Goal: Information Seeking & Learning: Learn about a topic

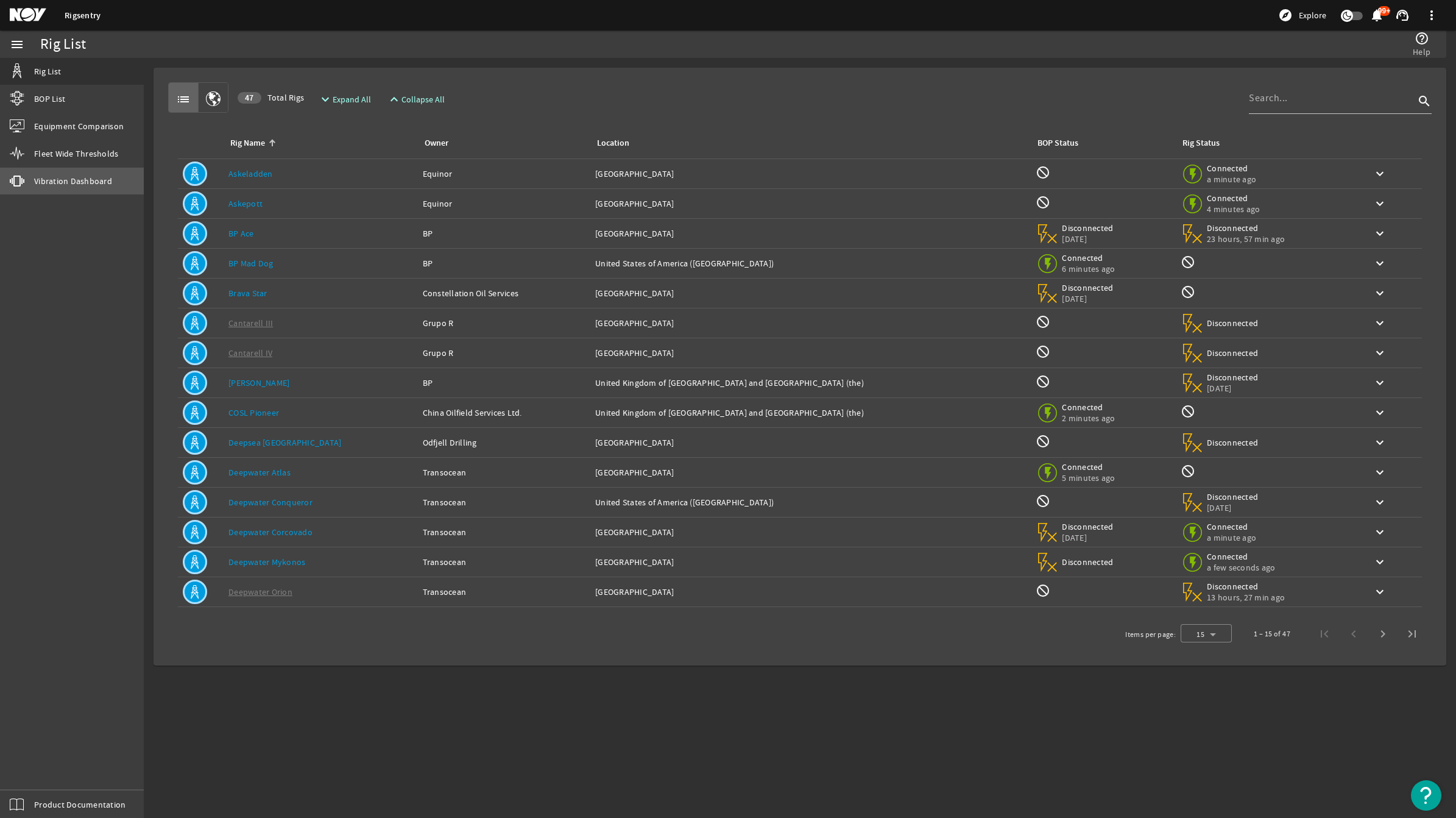
click at [67, 184] on span "Vibration Dashboard" at bounding box center [72, 180] width 78 height 12
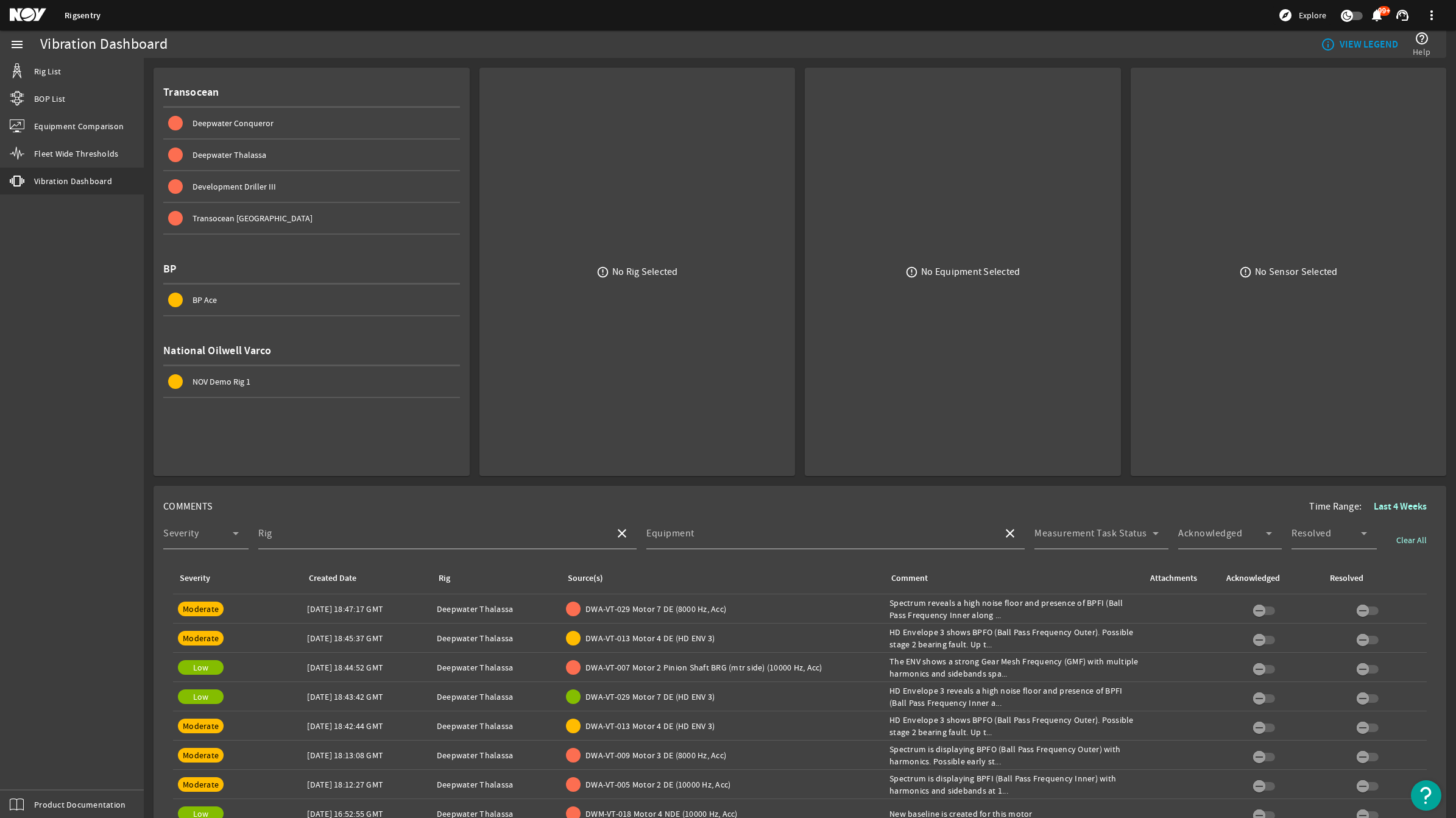
click at [226, 221] on span "Transocean [GEOGRAPHIC_DATA]" at bounding box center [253, 217] width 120 height 11
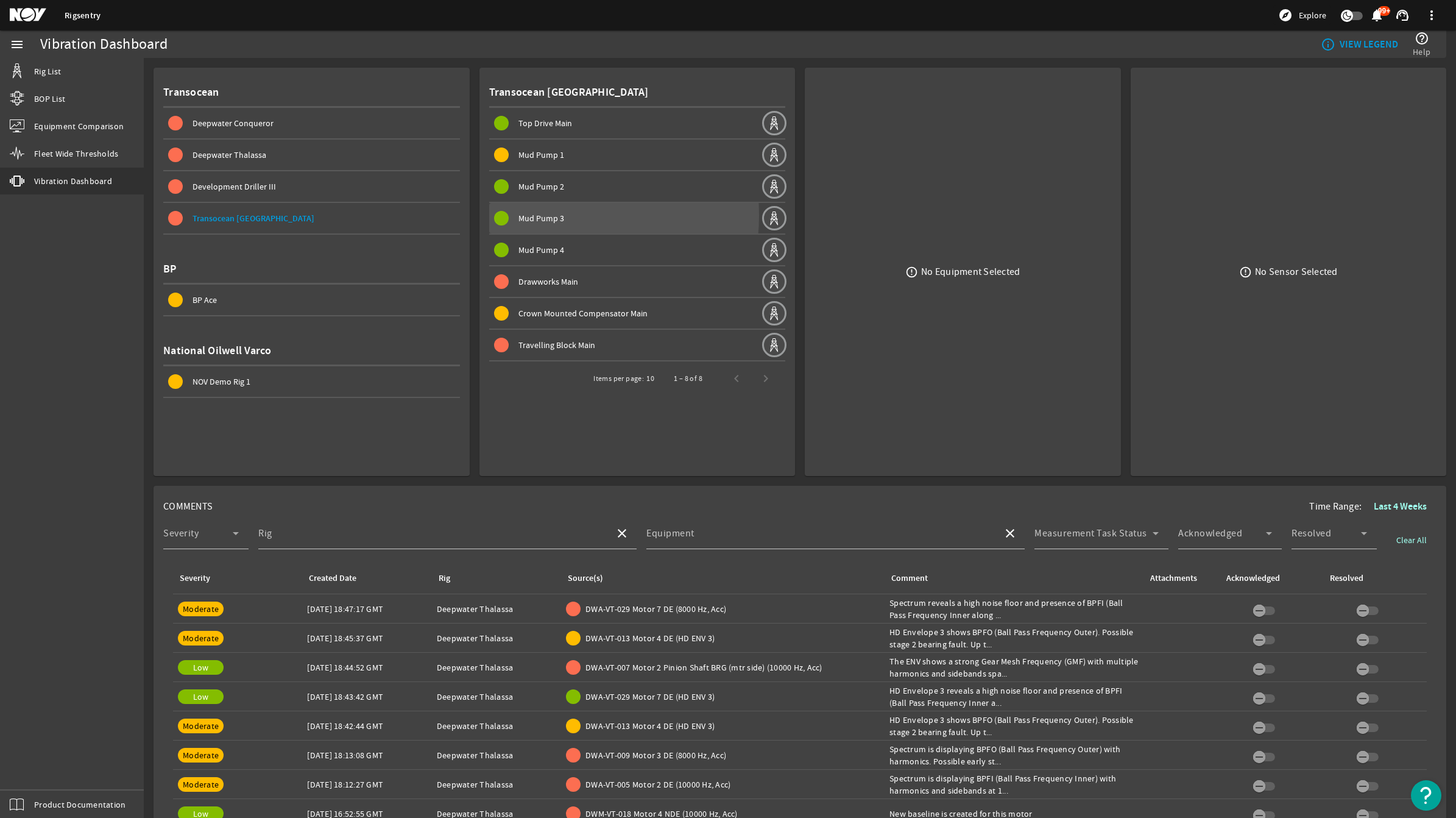
click at [536, 214] on span "Mud Pump 3" at bounding box center [541, 217] width 45 height 11
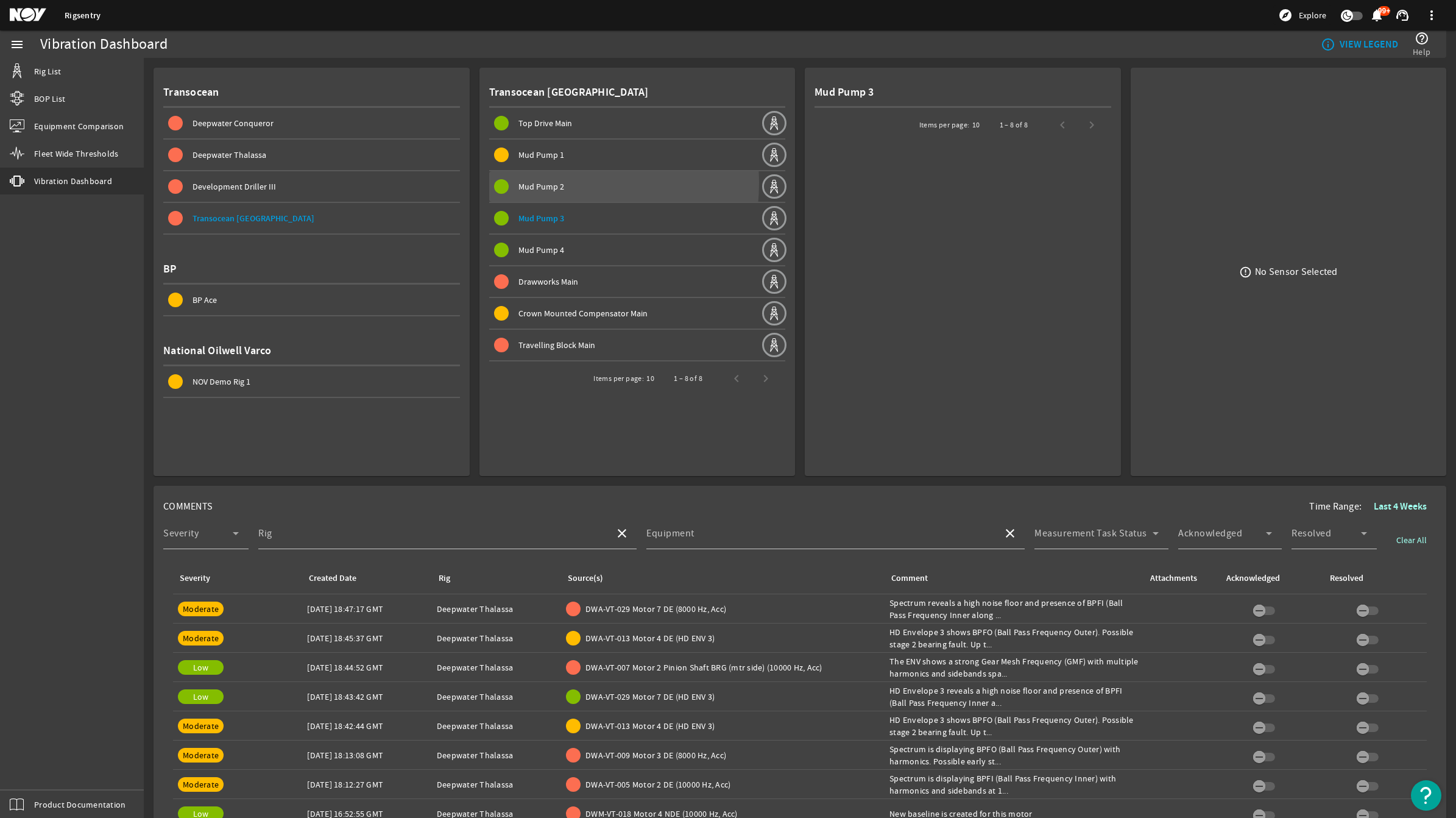
click at [538, 181] on span "Mud Pump 2" at bounding box center [541, 186] width 45 height 11
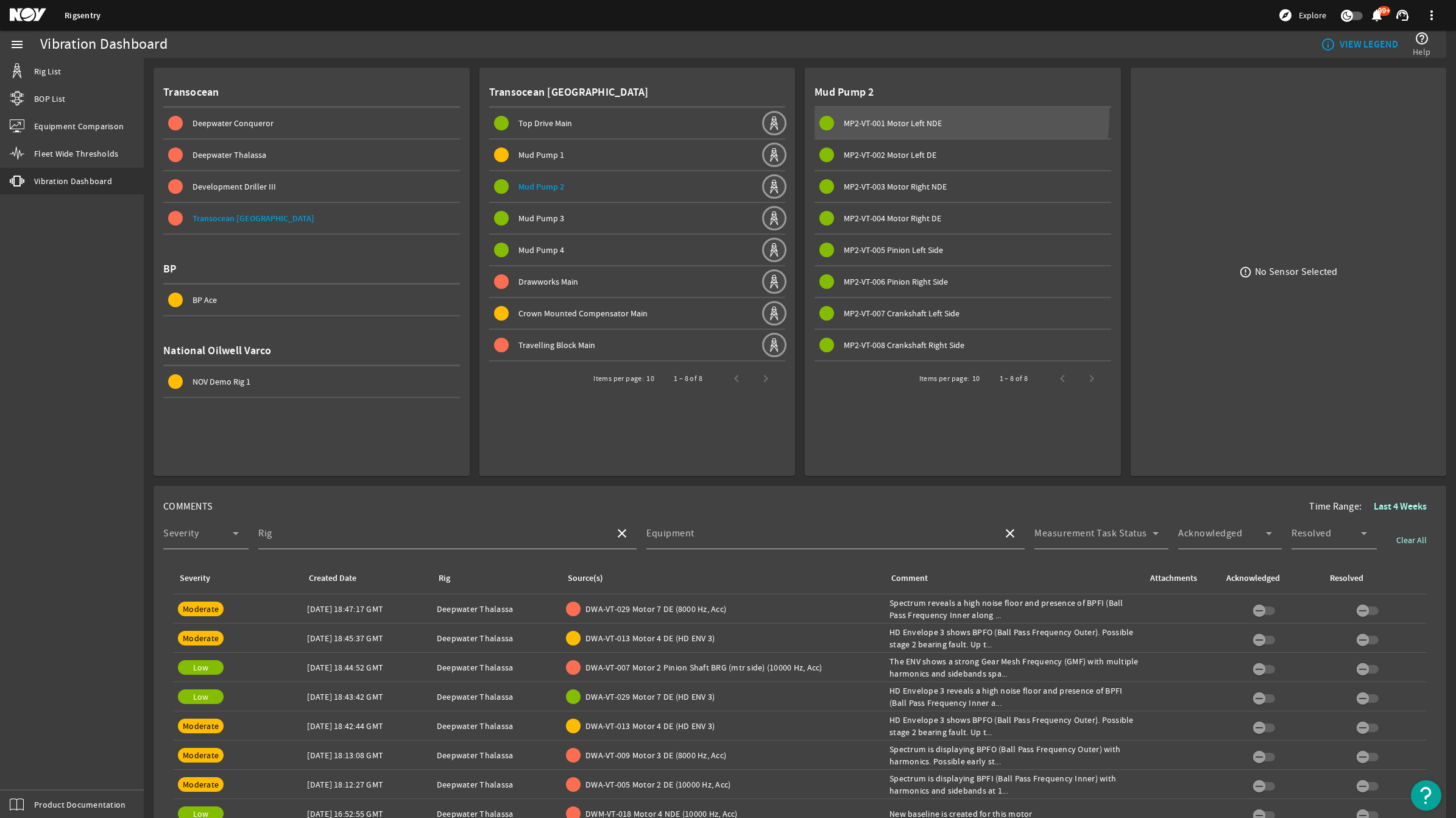
click at [896, 114] on span at bounding box center [963, 124] width 296 height 30
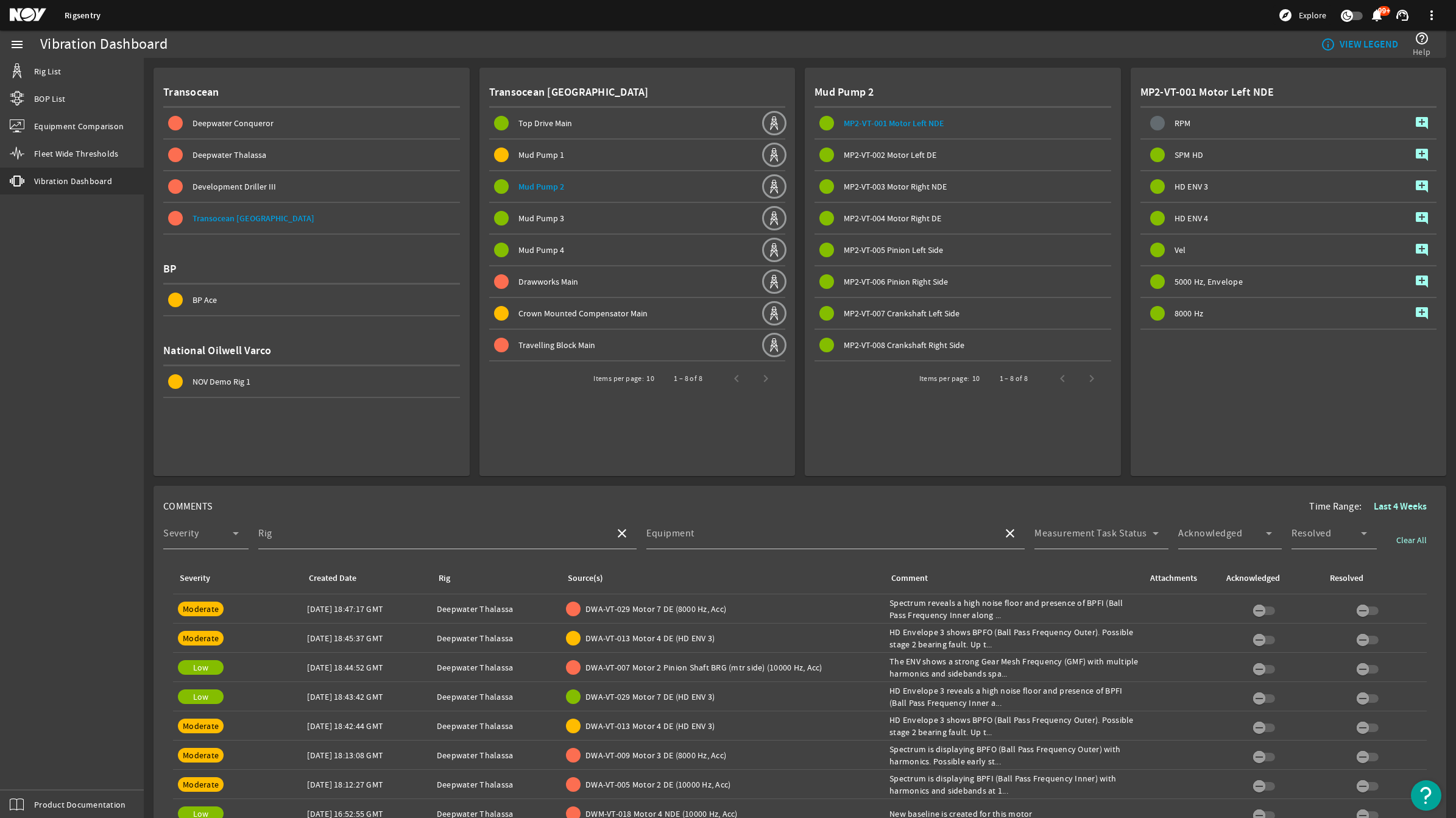
click at [470, 242] on rigsentry-mat-card "Transocean [GEOGRAPHIC_DATA] Top Drive Main Mud Pump 1 Mud Pump 2 Mud Pump 3 Mu…" at bounding box center [632, 267] width 326 height 418
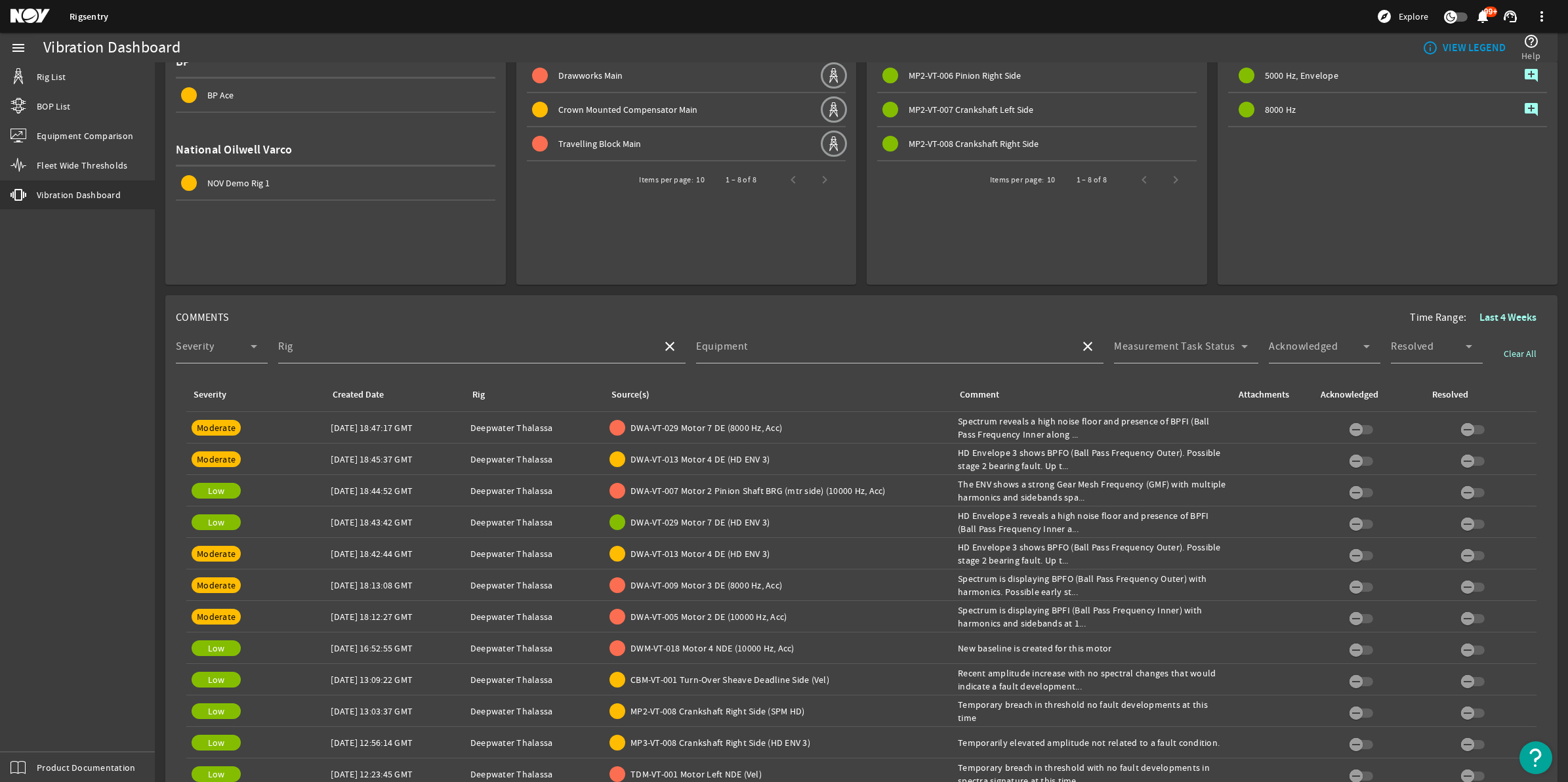
scroll to position [246, 0]
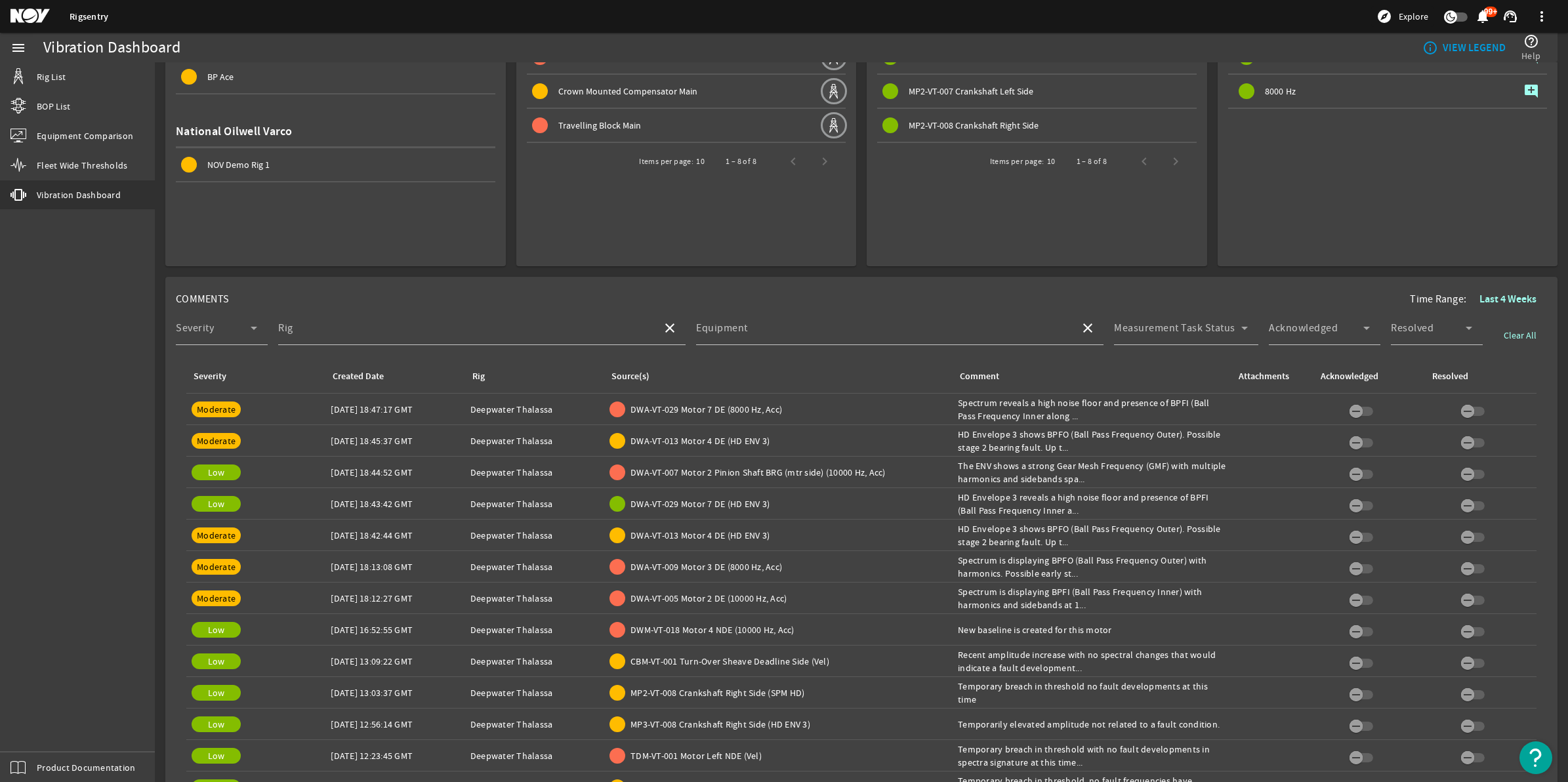
click at [858, 270] on rigsentry-mat-card "COMMENTS Time Range: Last 4 Weeks Severity Rig close Equipment close Measuremen…" at bounding box center [862, 589] width 1414 height 646
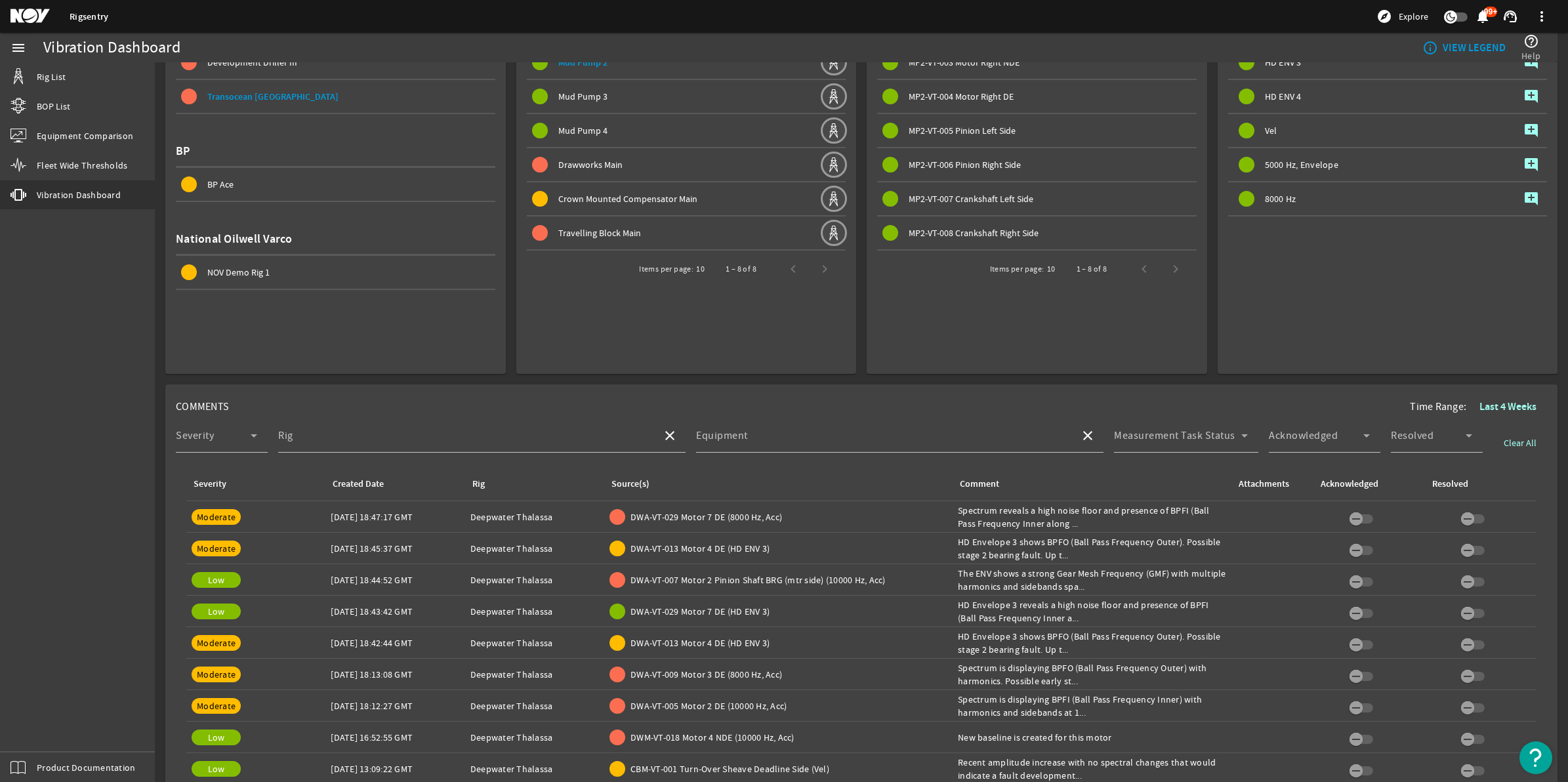
scroll to position [0, 0]
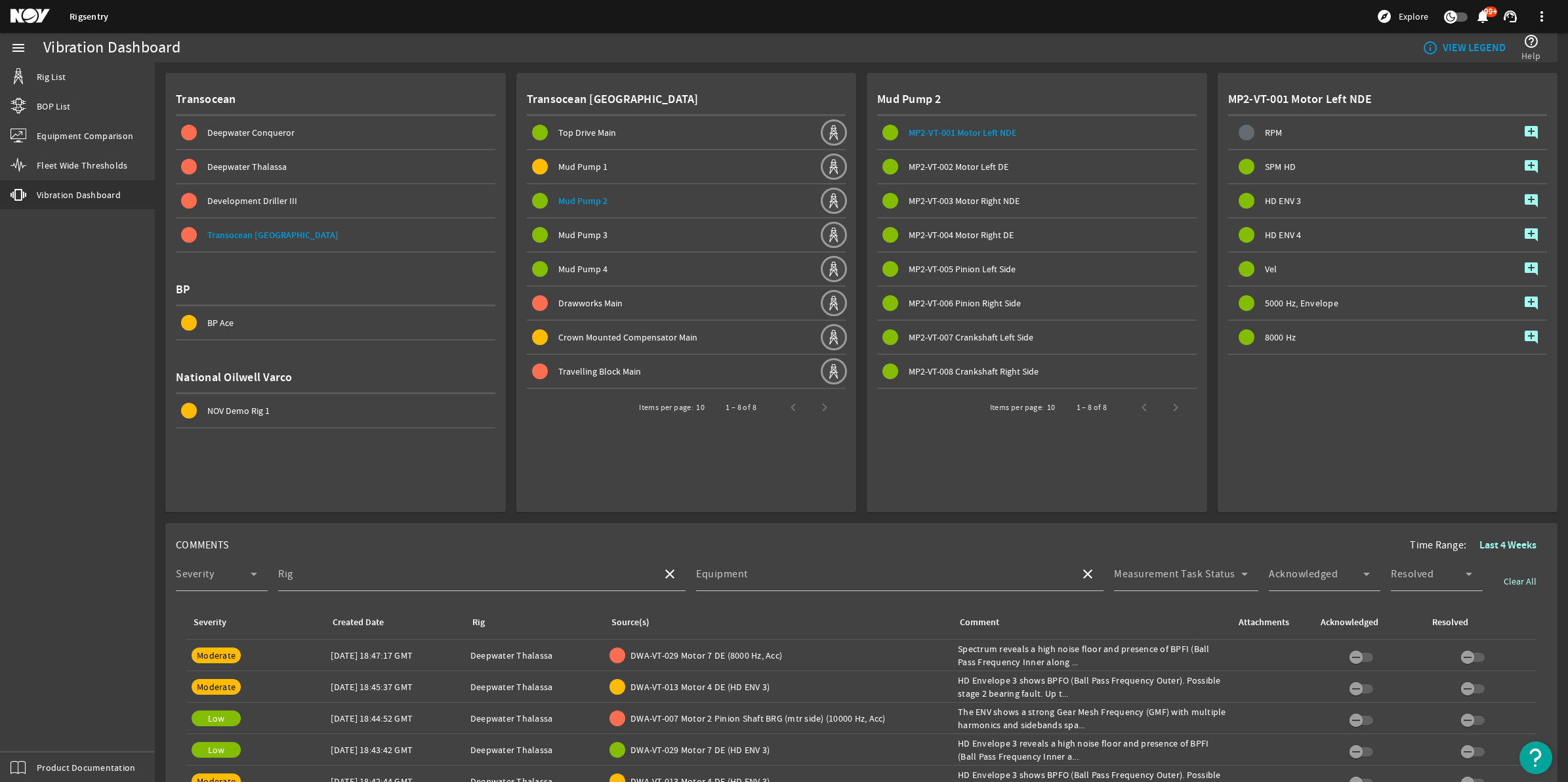
click at [858, 511] on rigsentry-mat-card "Mud Pump 2 MP2-VT-001 Motor Left NDE MP2-VT-002 Motor Left DE MP2-VT-003 Motor …" at bounding box center [1031, 287] width 351 height 450
click at [266, 160] on span "Deepwater Thalassa" at bounding box center [247, 166] width 80 height 12
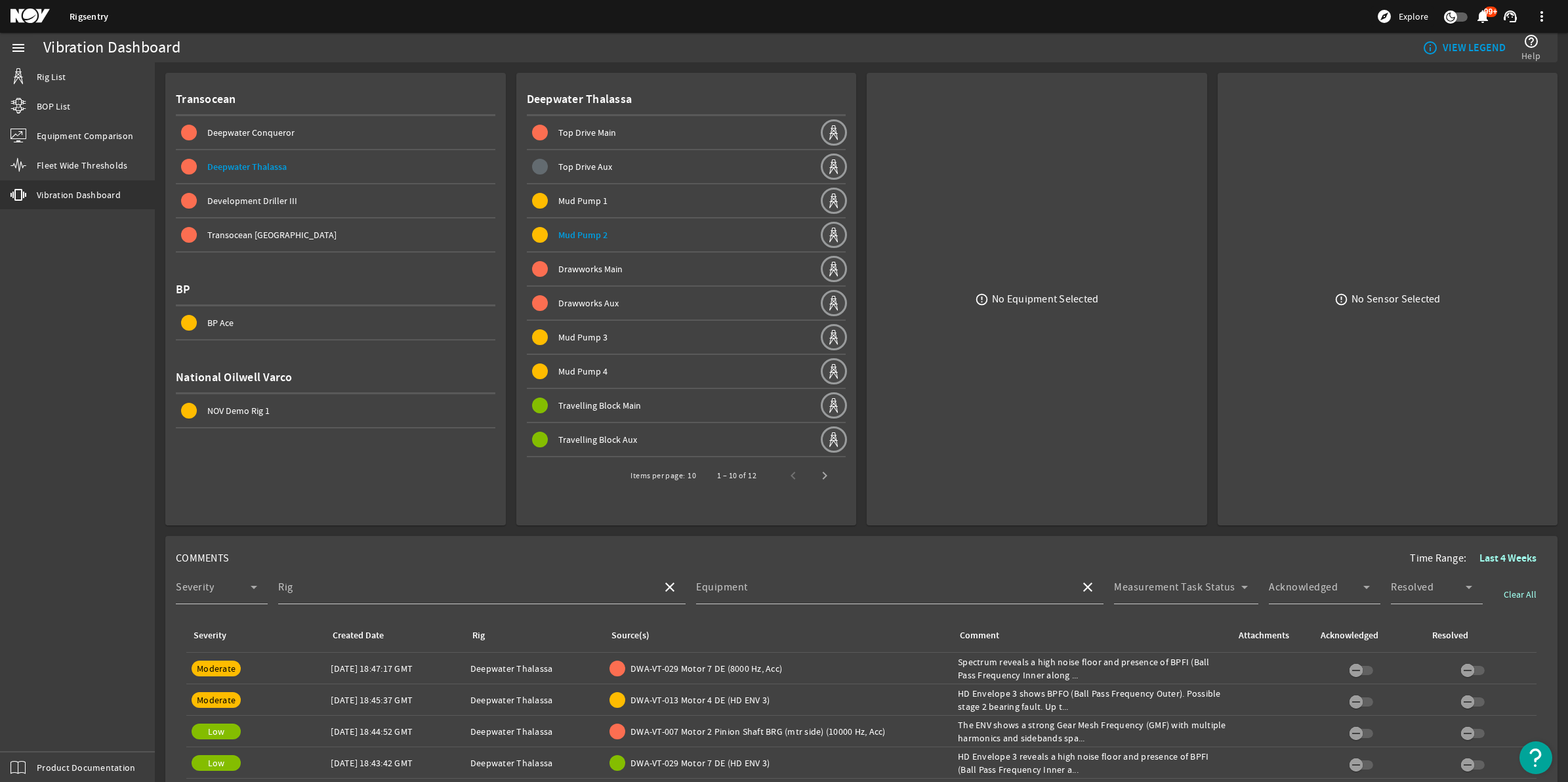
click at [856, 66] on rigsentry-mat-card "error_outline No Equipment Selected" at bounding box center [1031, 293] width 351 height 463
click at [585, 400] on span "Travelling Block Main" at bounding box center [600, 405] width 82 height 12
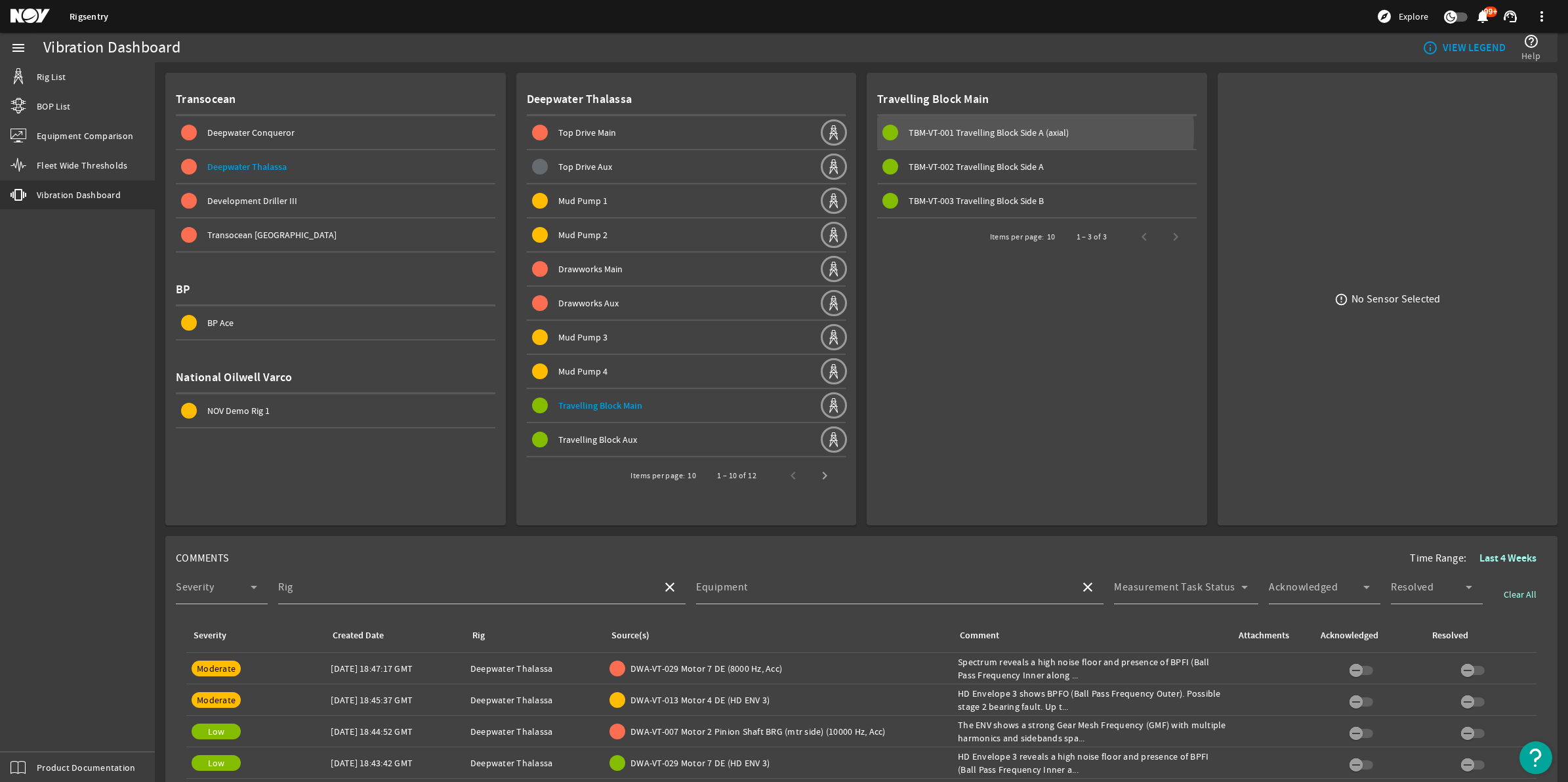
click at [960, 131] on span "TBM-VT-001 Travelling Block Side A (axial)" at bounding box center [989, 132] width 161 height 12
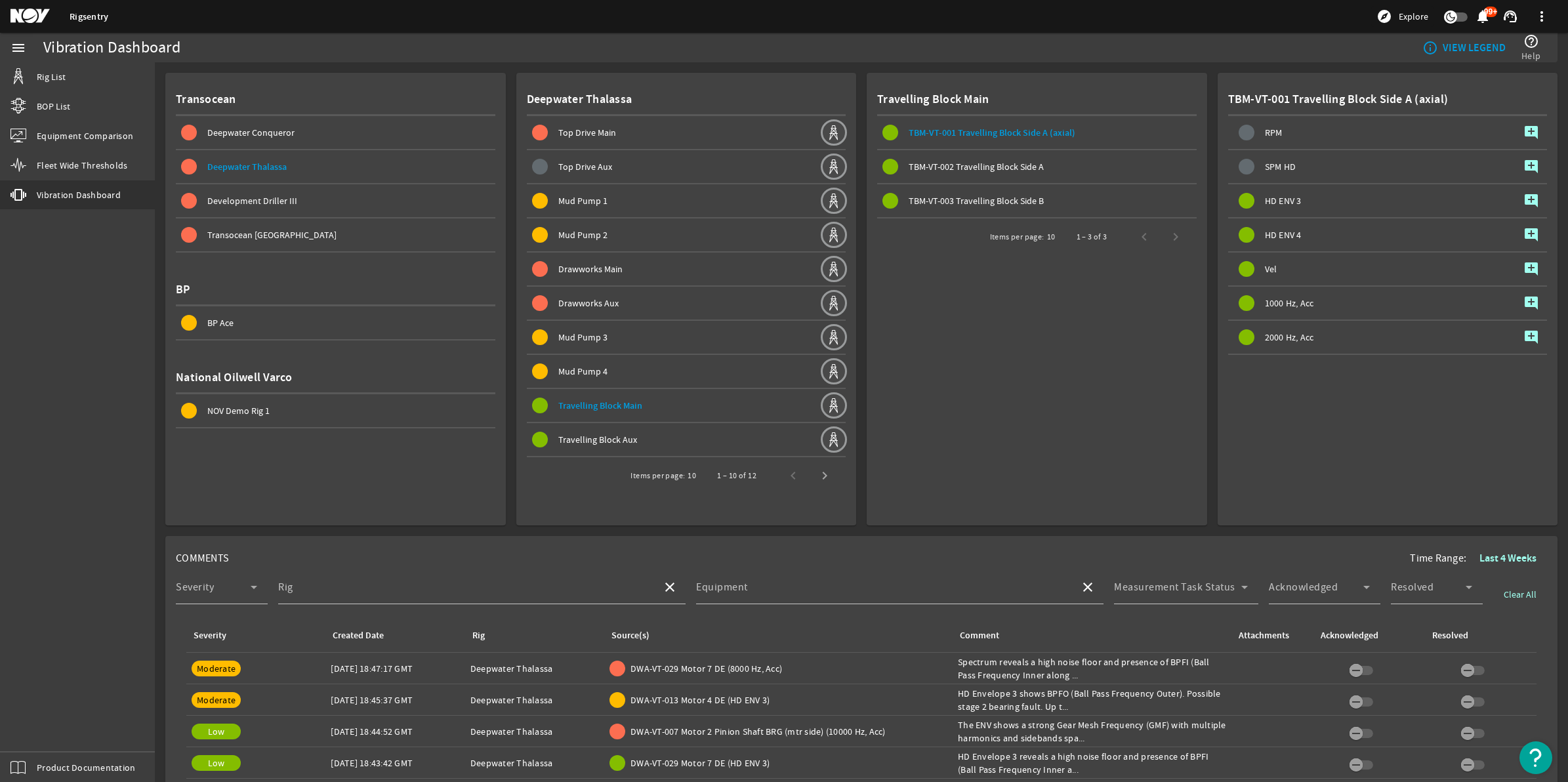
click at [856, 336] on rigsentry-mat-card "Travelling Block Main TBM-VT-001 Travelling Block Side A (axial) TBM-VT-002 Tra…" at bounding box center [1031, 293] width 351 height 463
click at [856, 333] on rigsentry-mat-card "Travelling Block Main TBM-VT-001 Travelling Block Side A (axial) TBM-VT-002 Tra…" at bounding box center [1031, 293] width 351 height 463
click at [856, 332] on rigsentry-mat-card "Travelling Block Main TBM-VT-001 Travelling Block Side A (axial) TBM-VT-002 Tra…" at bounding box center [1031, 293] width 351 height 463
click at [856, 333] on rigsentry-mat-card "Travelling Block Main TBM-VT-001 Travelling Block Side A (axial) TBM-VT-002 Tra…" at bounding box center [1031, 293] width 351 height 463
click at [857, 83] on rigsentry-mat-card "Travelling Block Main TBM-VT-001 Travelling Block Side A (axial) TBM-VT-002 Tra…" at bounding box center [1031, 293] width 351 height 463
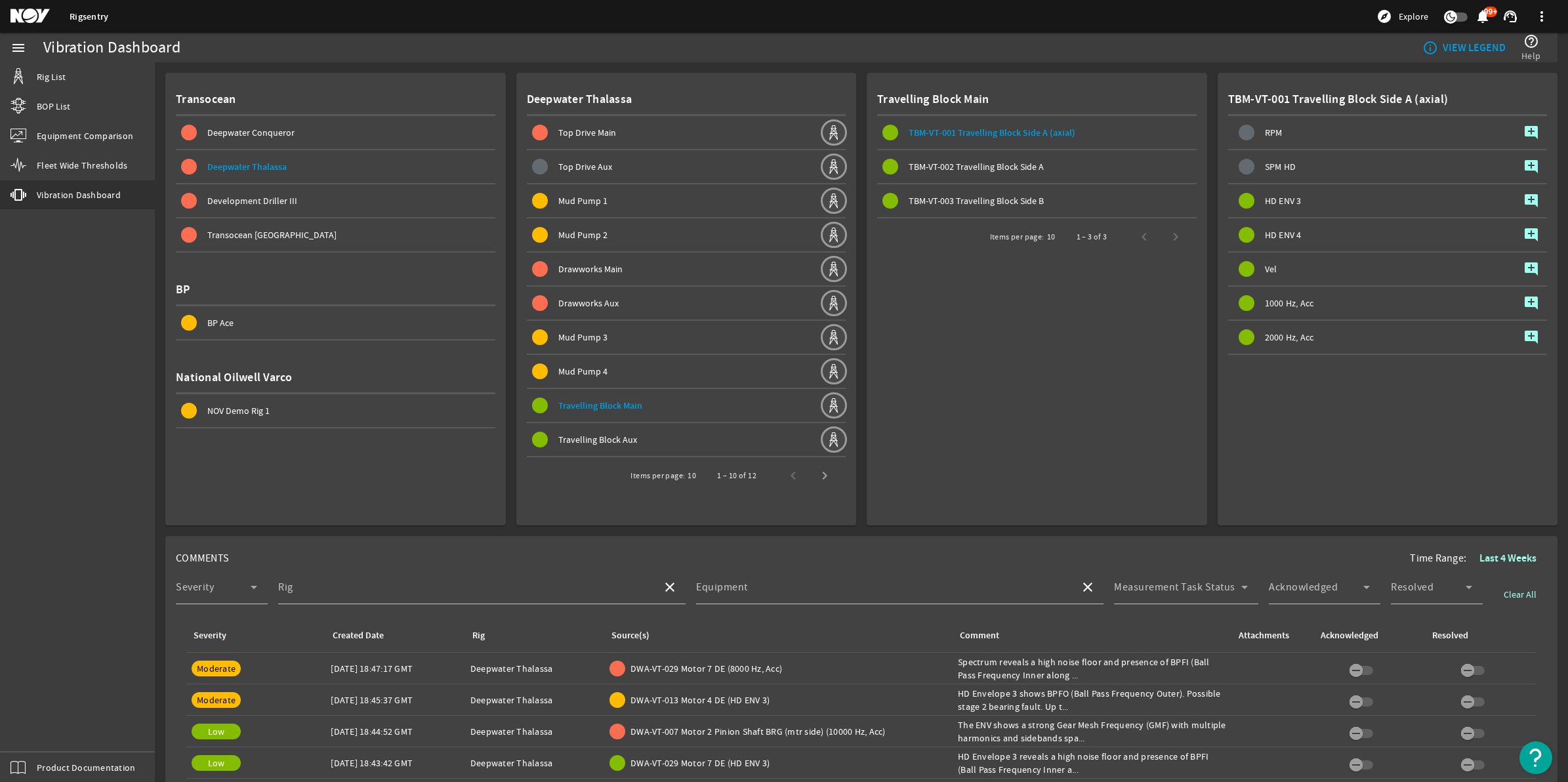
click at [857, 228] on rigsentry-mat-card "Travelling Block Main TBM-VT-001 Travelling Block Side A (axial) TBM-VT-002 Tra…" at bounding box center [1031, 293] width 351 height 463
click at [856, 188] on rigsentry-mat-card "Travelling Block Main TBM-VT-001 Travelling Block Side A (axial) TBM-VT-002 Tra…" at bounding box center [1031, 293] width 351 height 463
click at [856, 175] on rigsentry-mat-card "Travelling Block Main TBM-VT-001 Travelling Block Side A (axial) TBM-VT-002 Tra…" at bounding box center [1031, 293] width 351 height 463
